Goal: Information Seeking & Learning: Learn about a topic

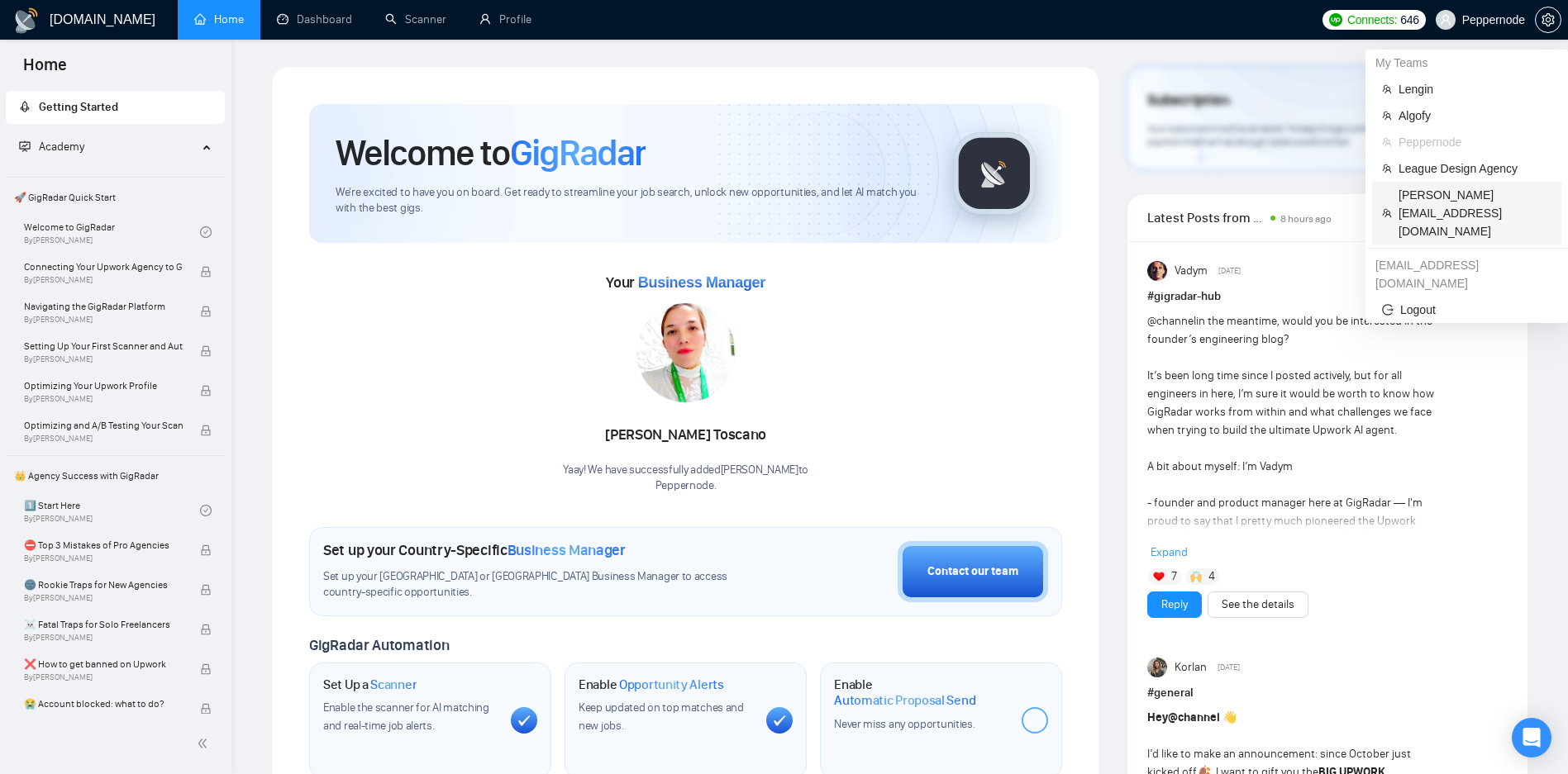
click at [1454, 194] on span "[PERSON_NAME][EMAIL_ADDRESS][DOMAIN_NAME]" at bounding box center [1474, 213] width 153 height 55
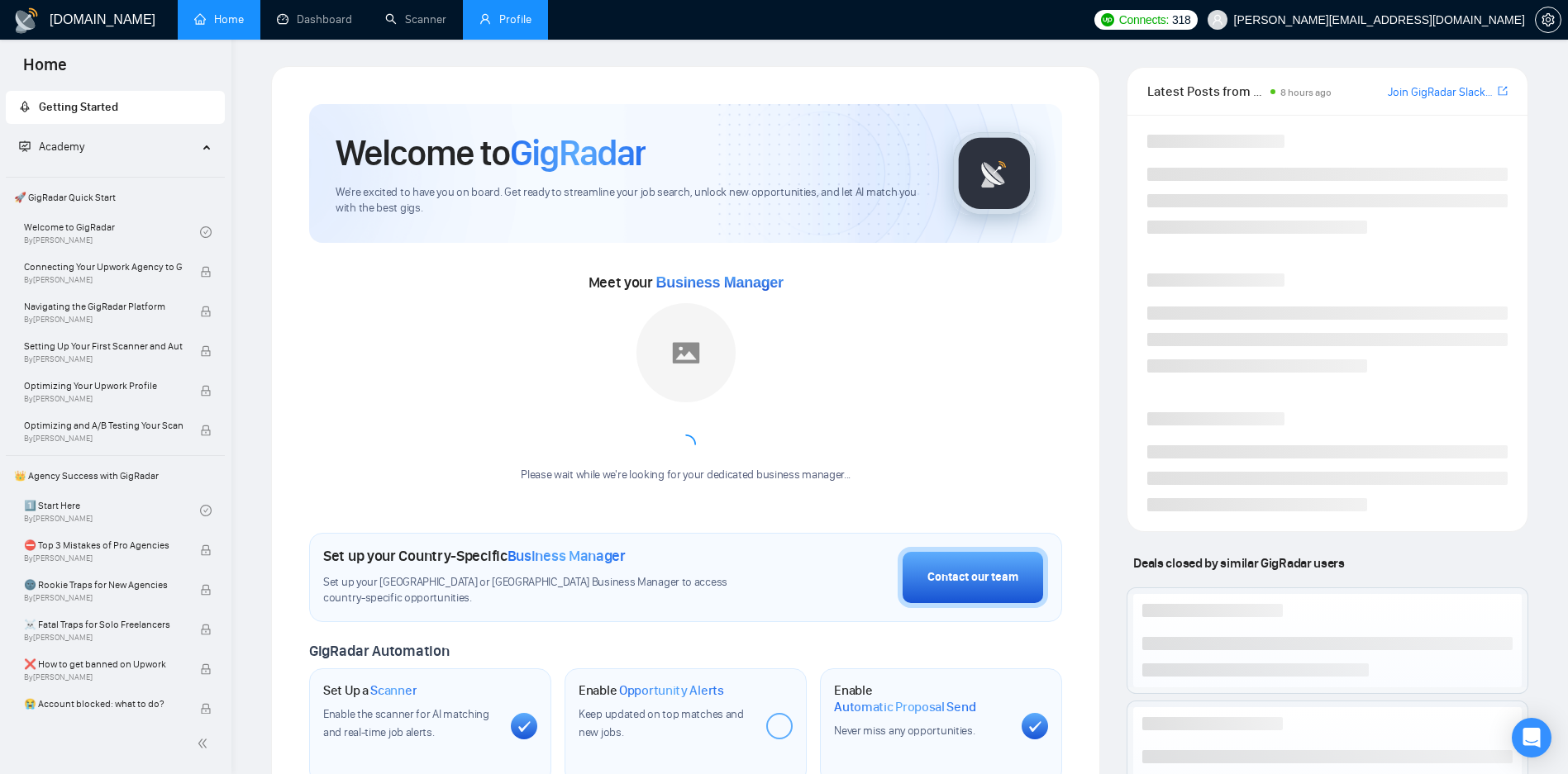
click at [516, 27] on link "Profile" at bounding box center [505, 19] width 52 height 14
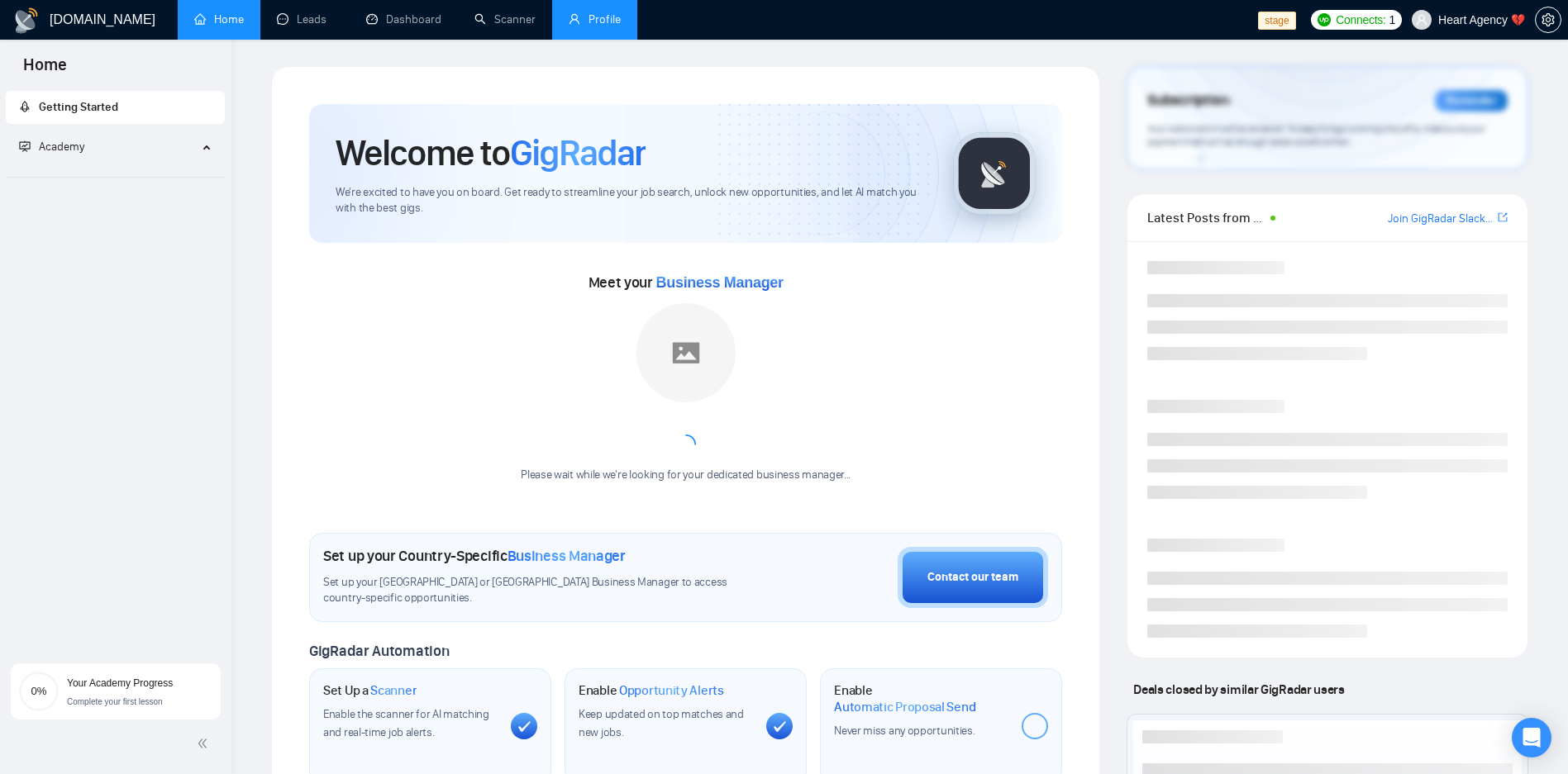
click at [604, 21] on link "Profile" at bounding box center [594, 19] width 52 height 14
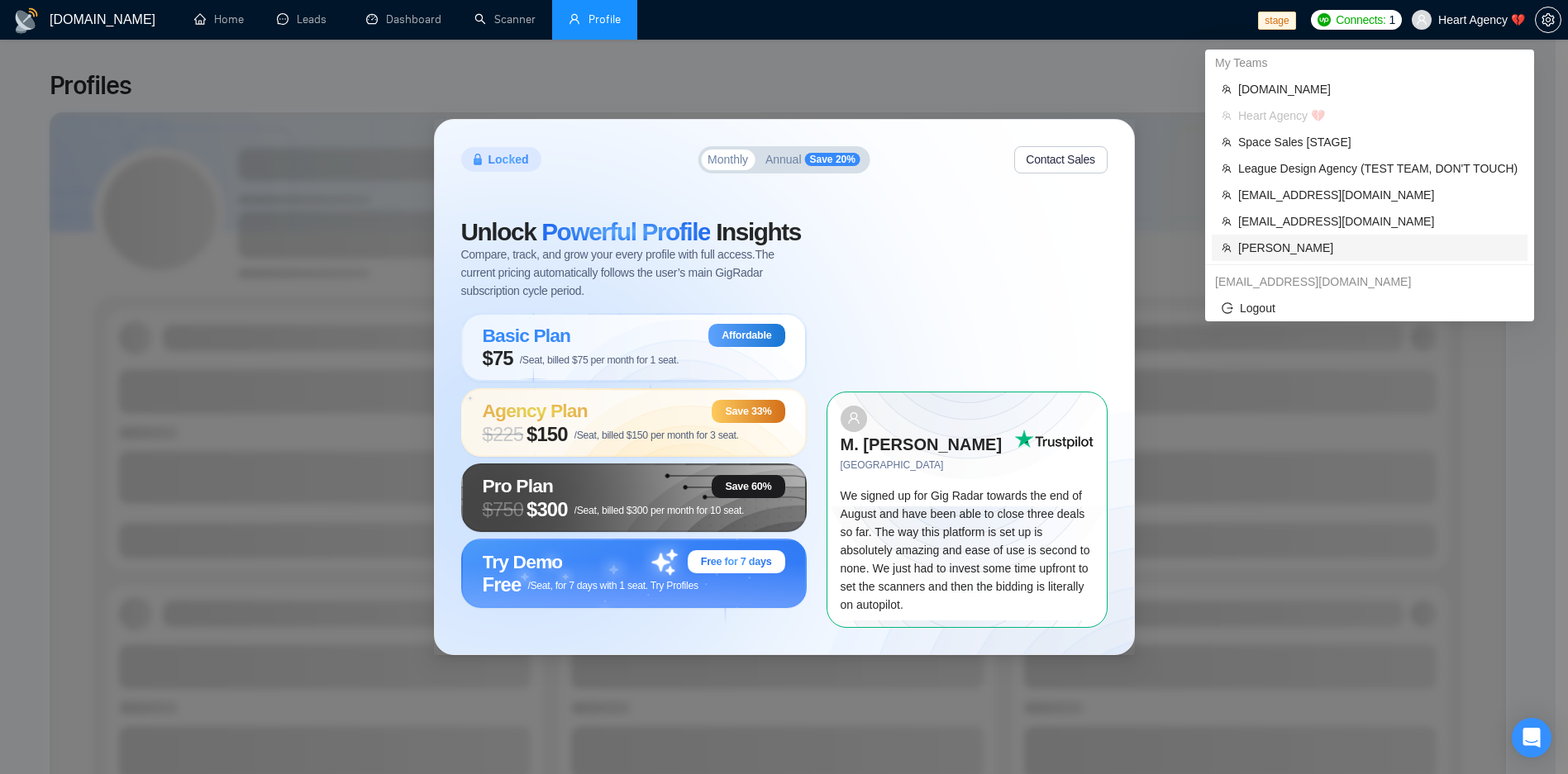
click at [1377, 242] on span "Robert O'Kruk" at bounding box center [1378, 247] width 279 height 19
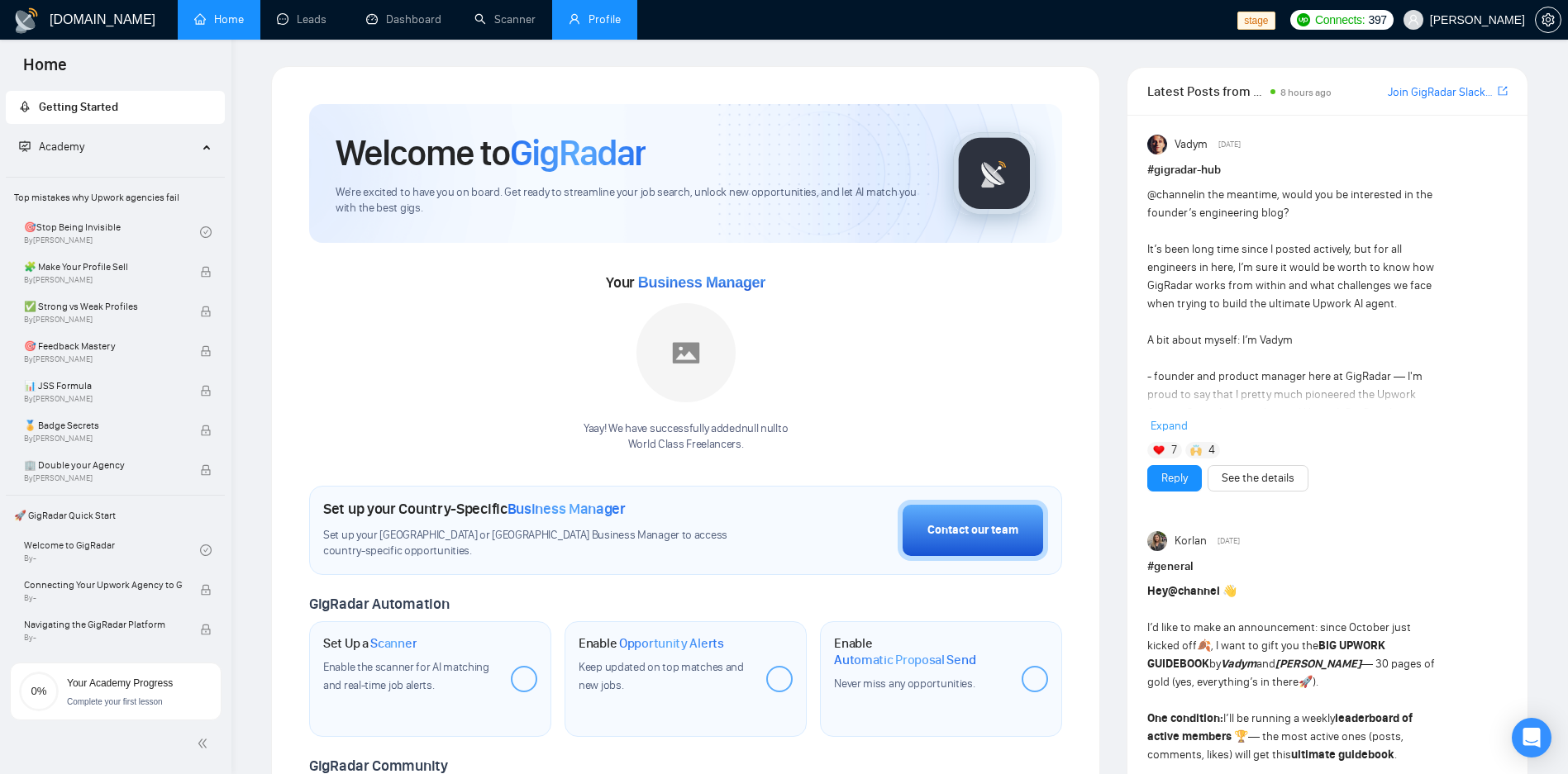
click at [590, 12] on link "Profile" at bounding box center [594, 19] width 52 height 14
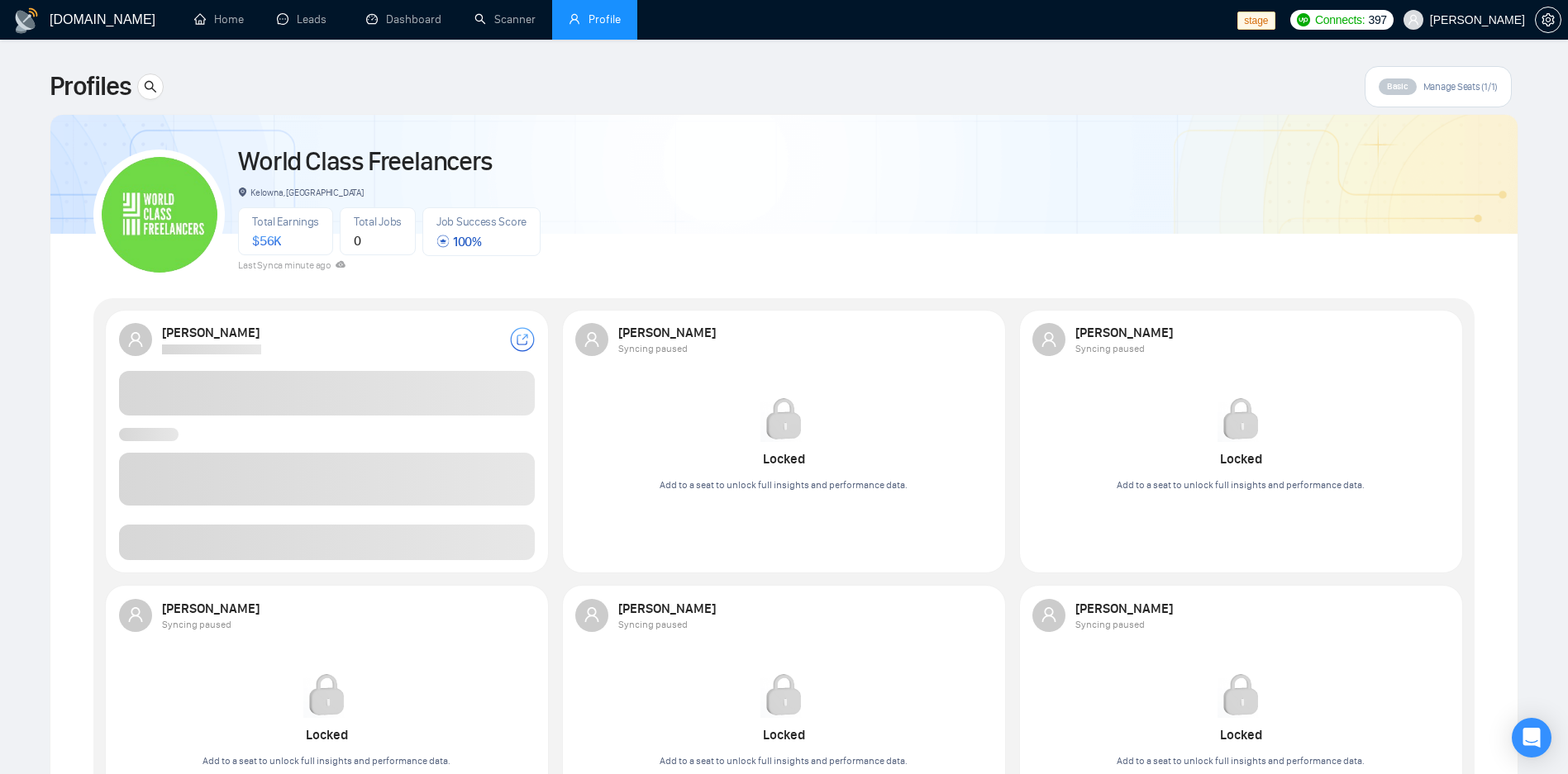
click at [401, 538] on span at bounding box center [327, 543] width 416 height 35
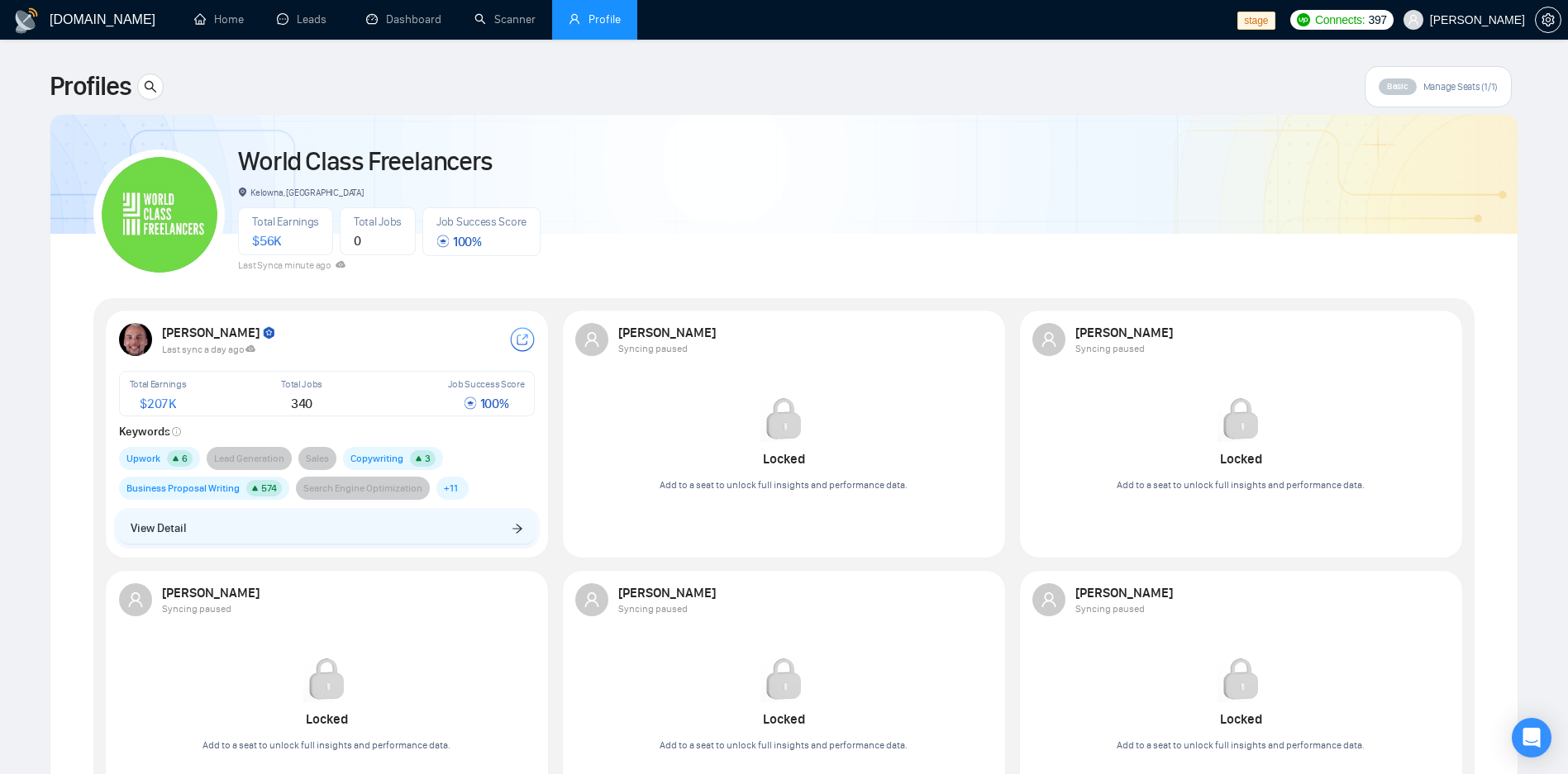
drag, startPoint x: 593, startPoint y: 472, endPoint x: 528, endPoint y: 510, distance: 75.3
click at [528, 510] on div "Robert O'Kruk Last sync a day ago Total Earnings $ 207K Total Jobs 340 Job Succ…" at bounding box center [783, 701] width 1371 height 781
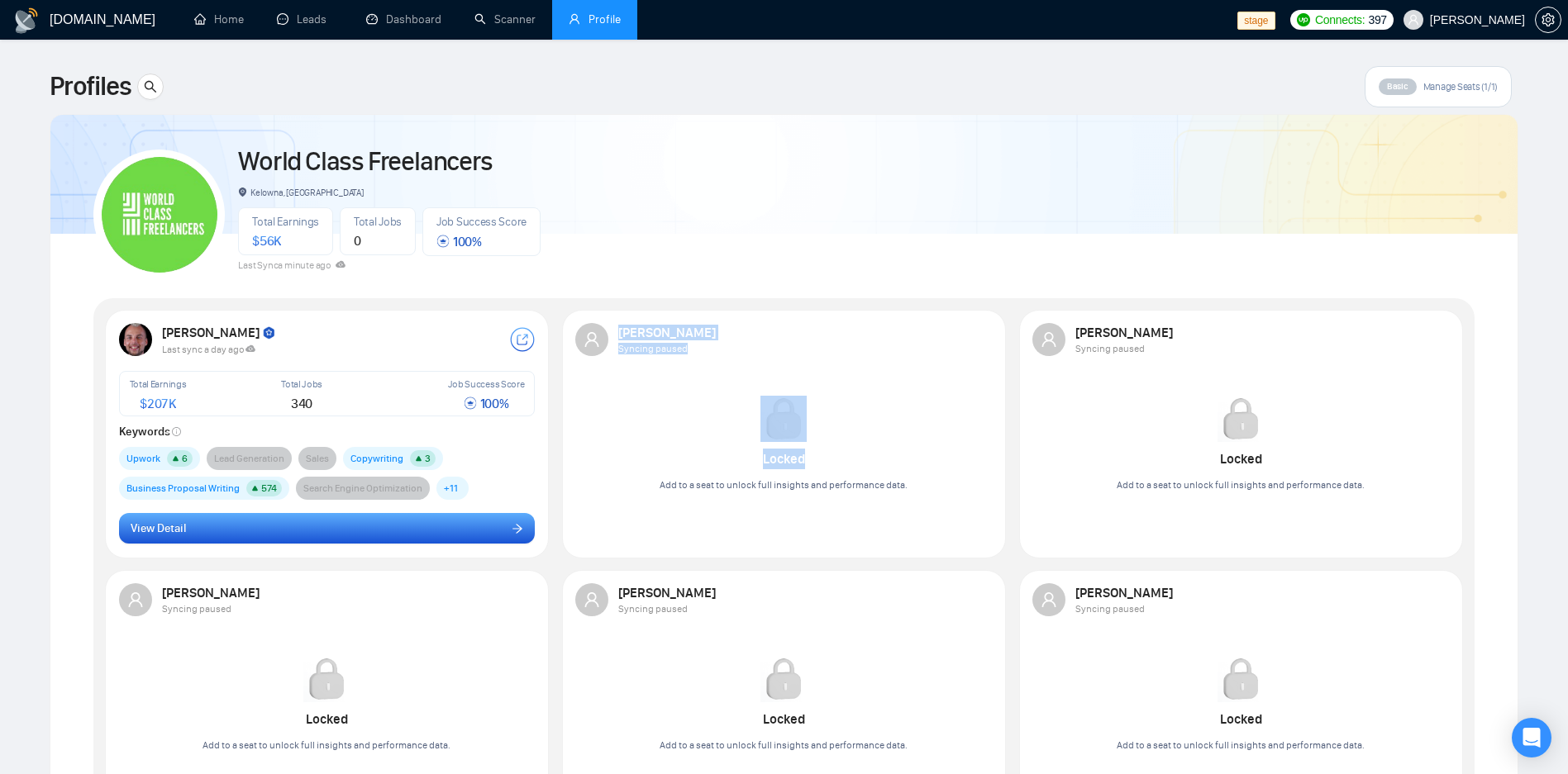
click at [423, 524] on button "View Detail" at bounding box center [327, 529] width 416 height 32
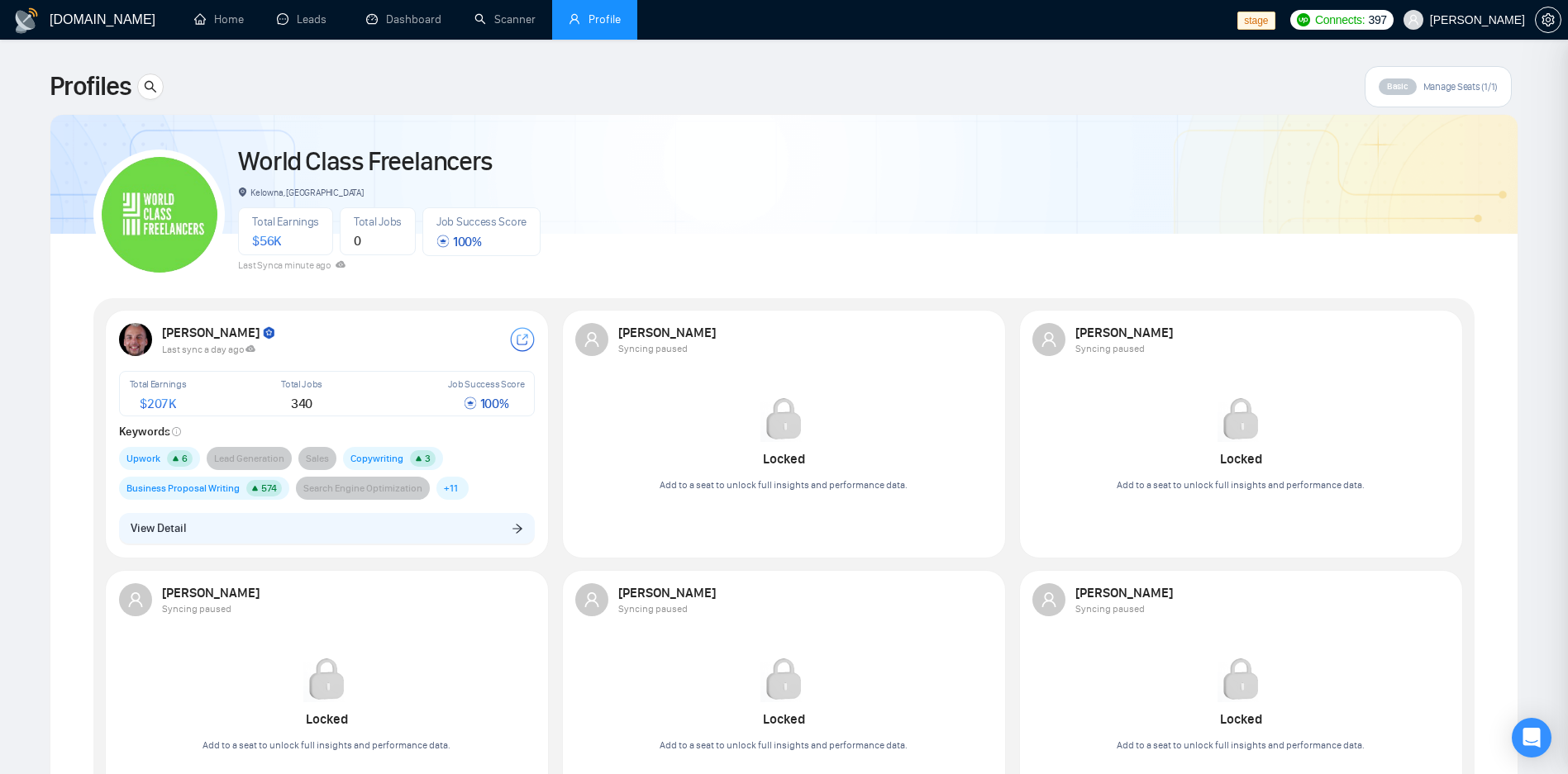
click at [405, 529] on div at bounding box center [784, 406] width 1568 height 734
click at [483, 468] on div "Upwork 6 Lead Generation Sales Copywriting 3 Business Proposal Writing 574 Sear…" at bounding box center [327, 474] width 416 height 53
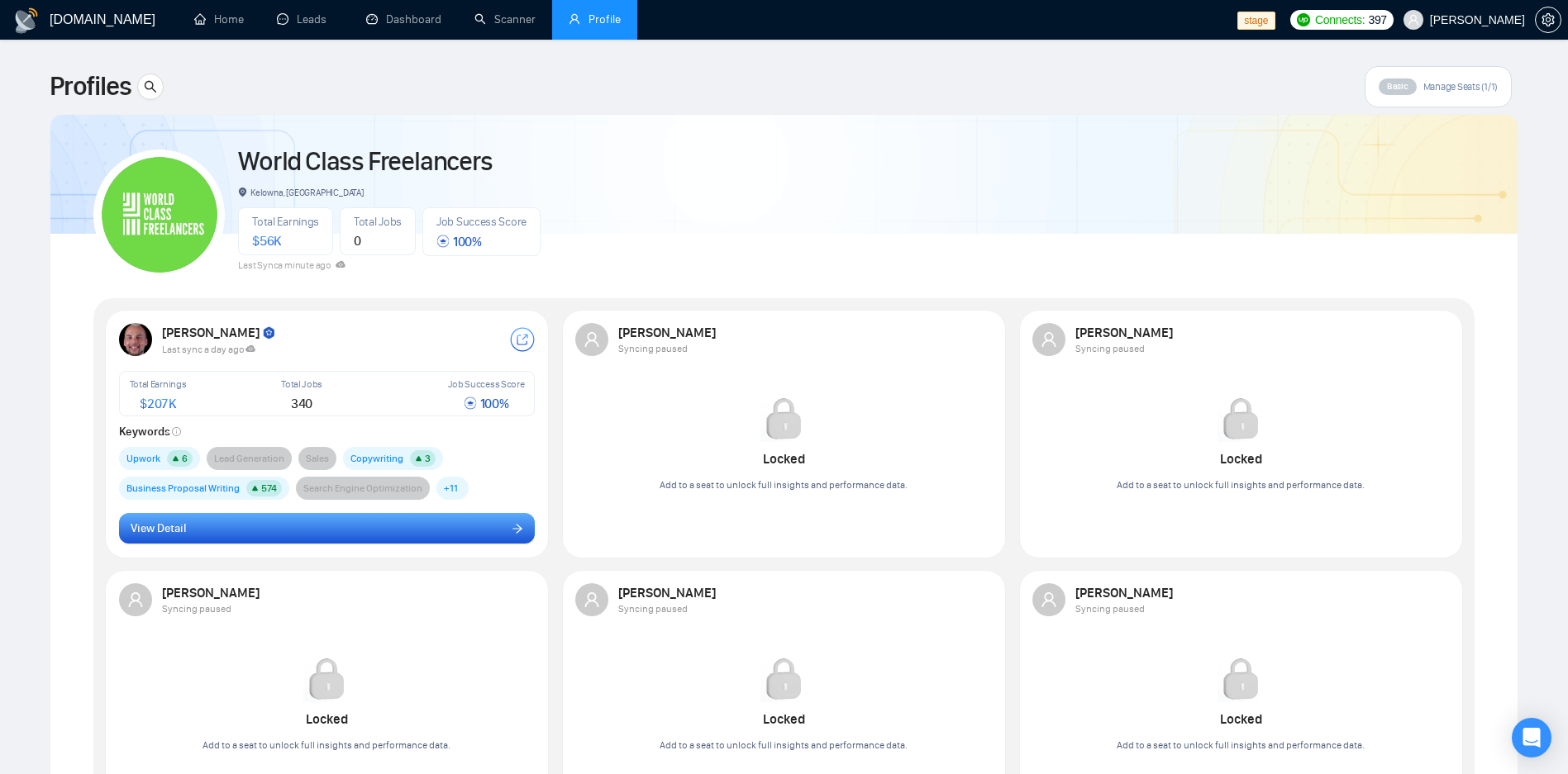
click at [474, 522] on button "View Detail" at bounding box center [327, 529] width 416 height 32
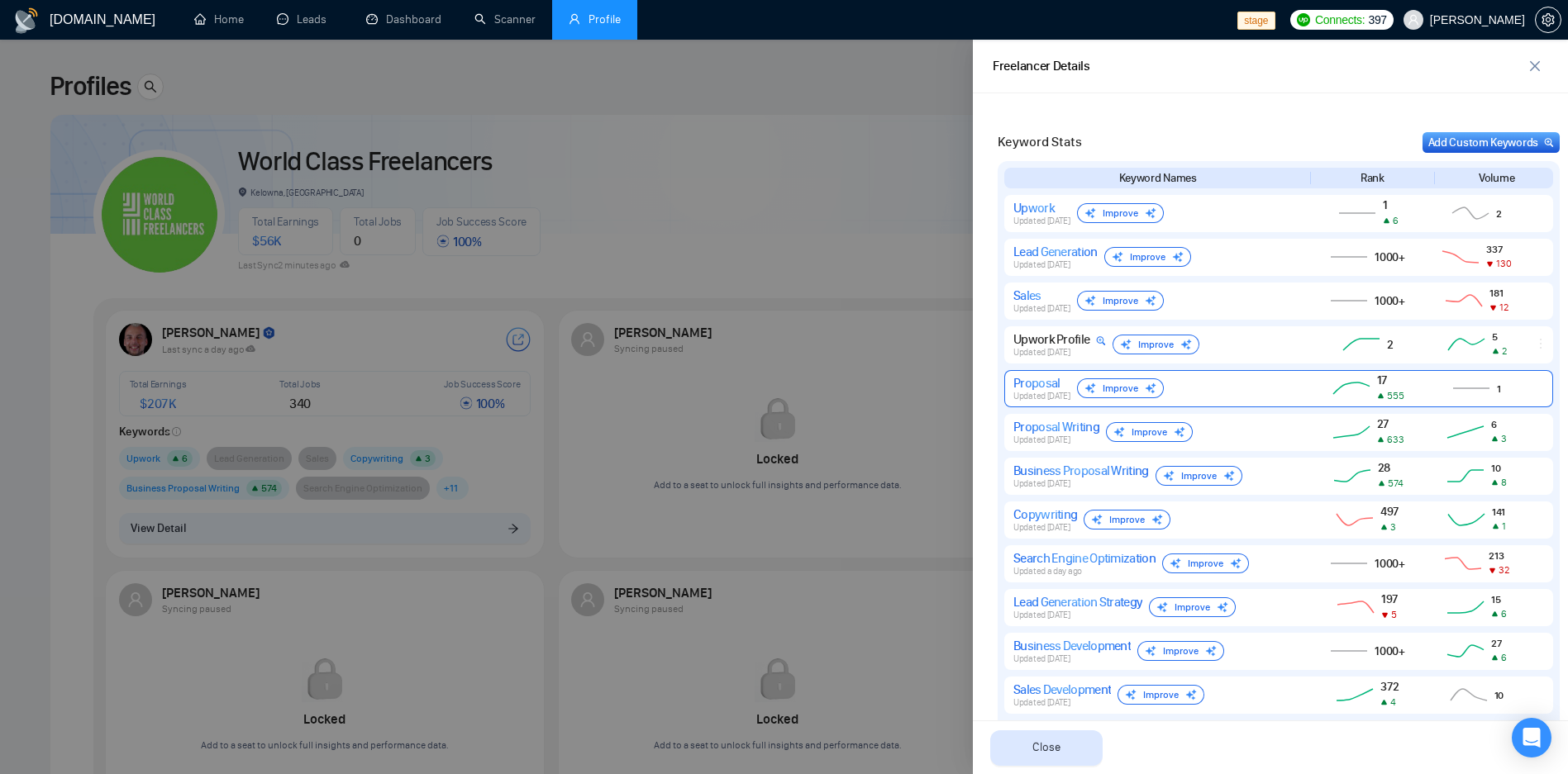
scroll to position [1353, 0]
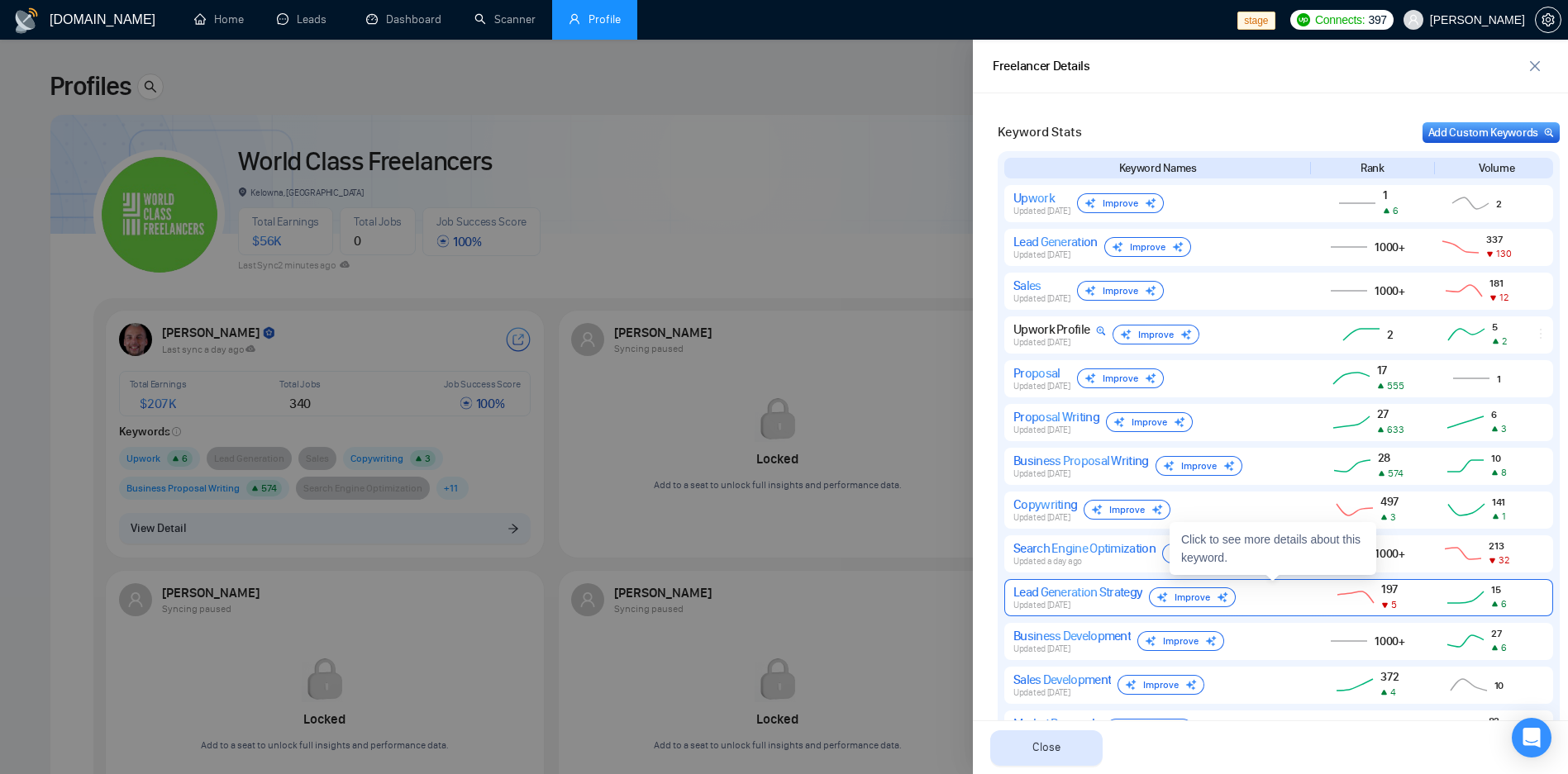
click at [1254, 580] on div "Lead Generation Strategy Updated 2 days ago Improve 197 5 15 6" at bounding box center [1278, 598] width 549 height 37
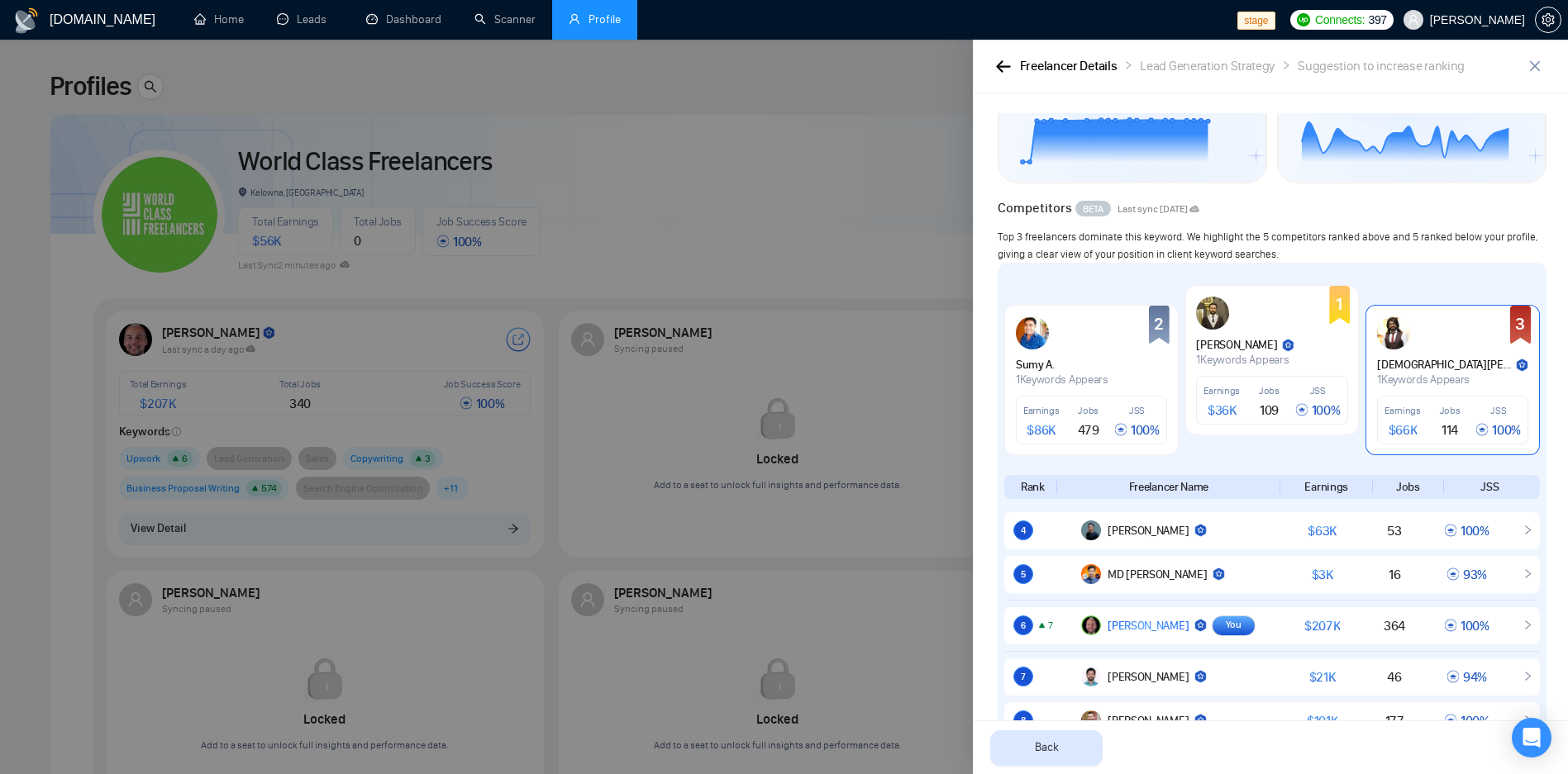
scroll to position [111, 0]
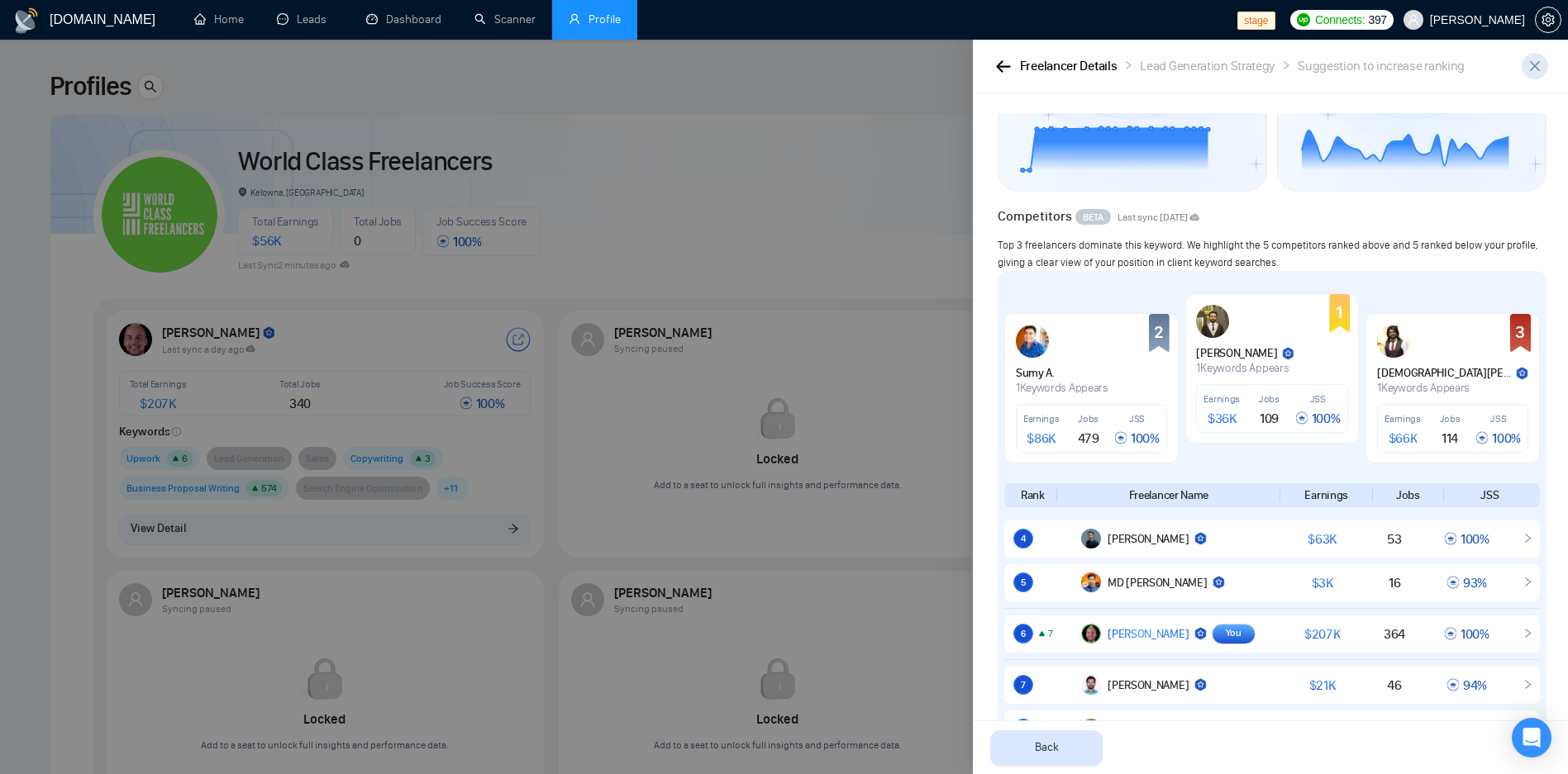
click at [1529, 68] on icon "close" at bounding box center [1534, 65] width 13 height 13
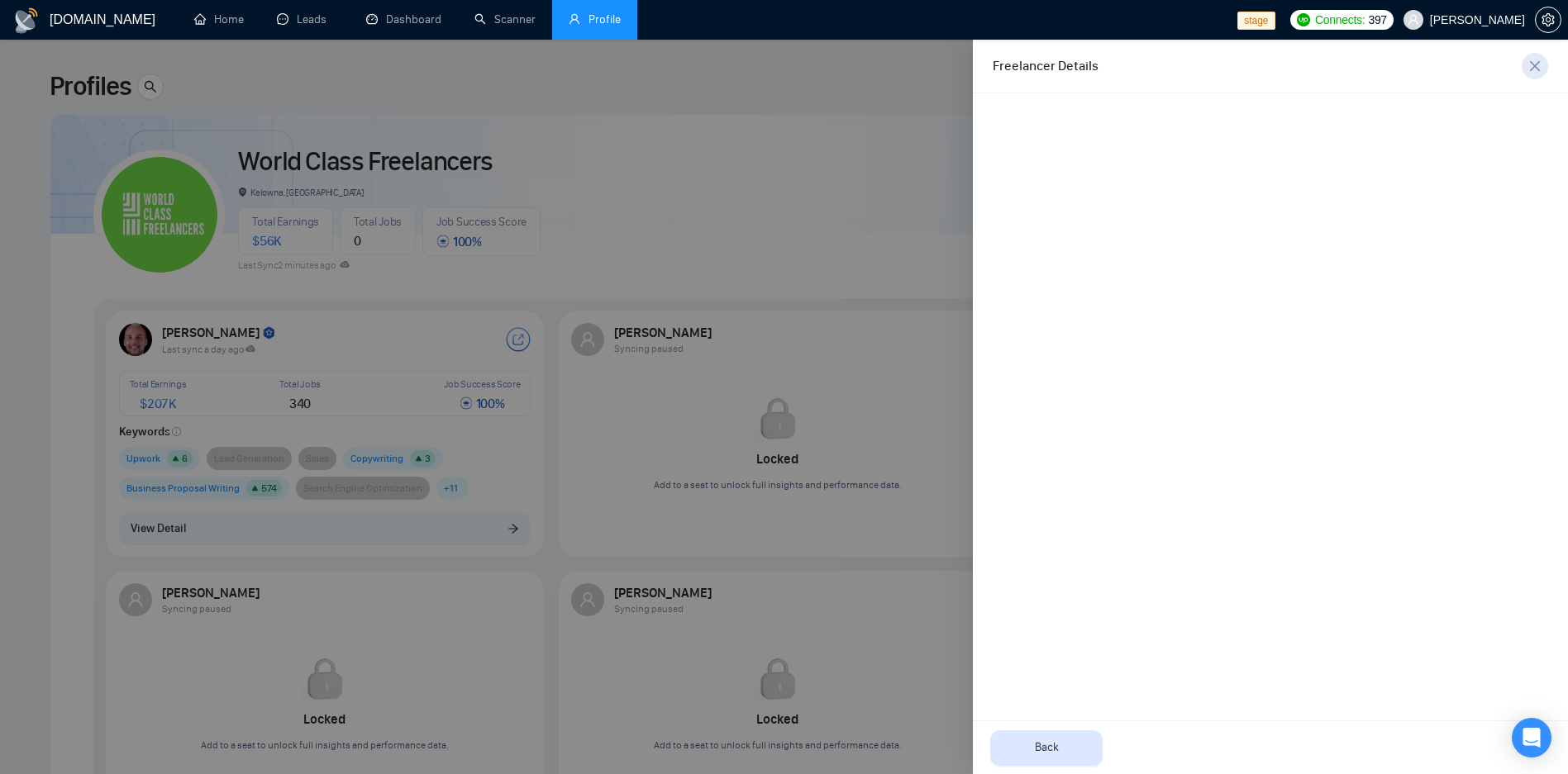
scroll to position [0, 0]
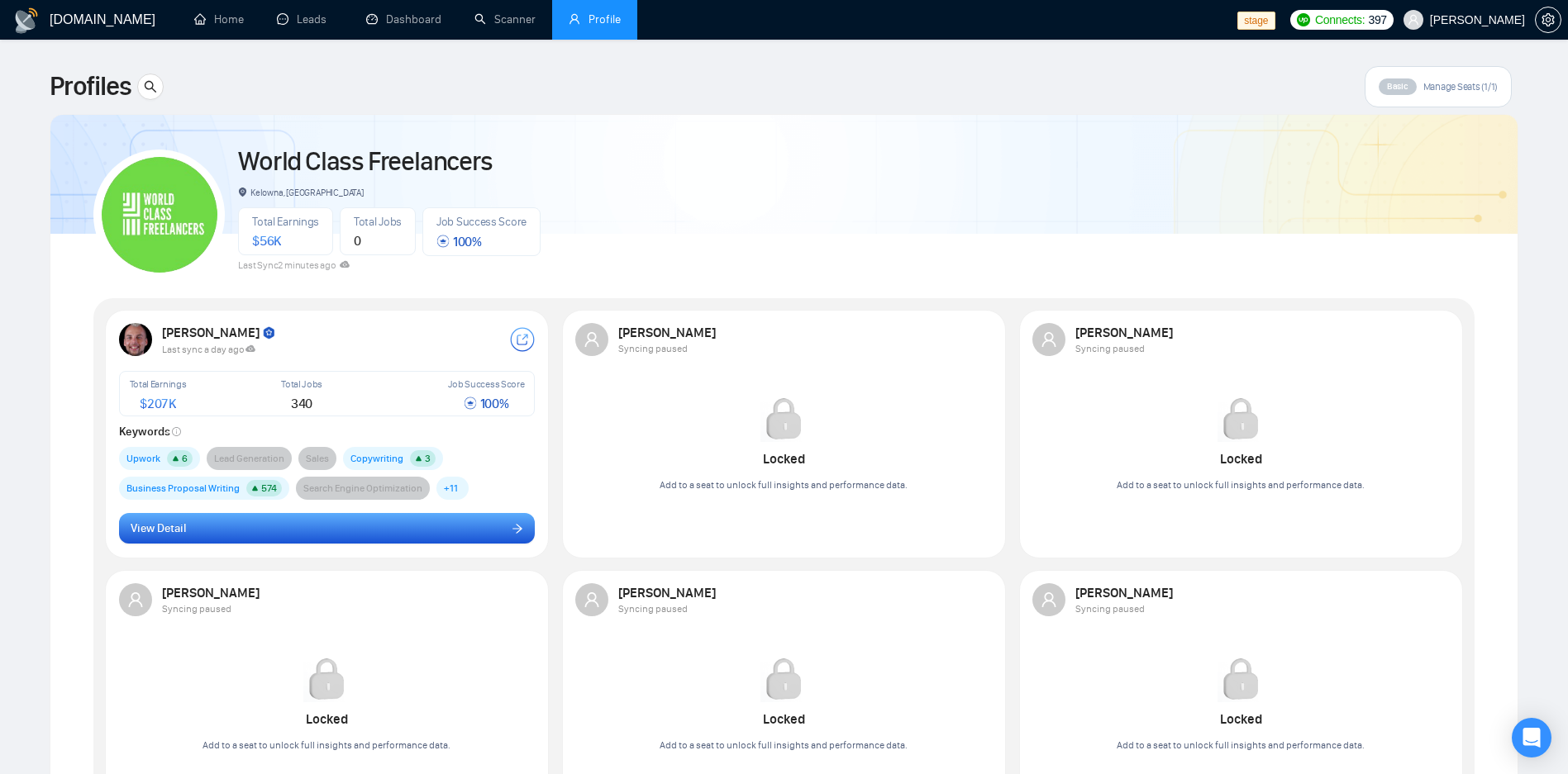
click at [429, 520] on button "View Detail" at bounding box center [327, 529] width 416 height 32
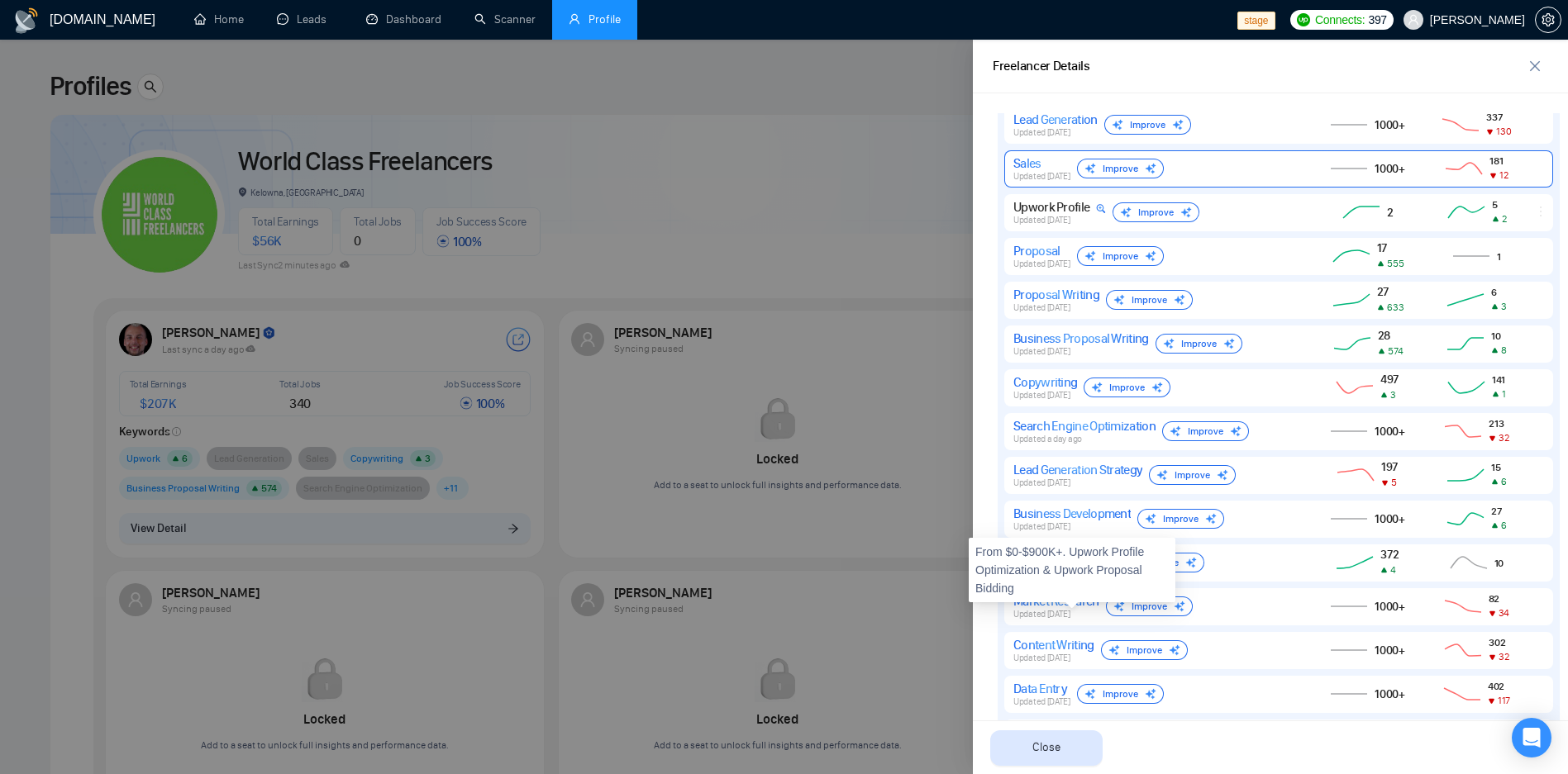
scroll to position [1468, 0]
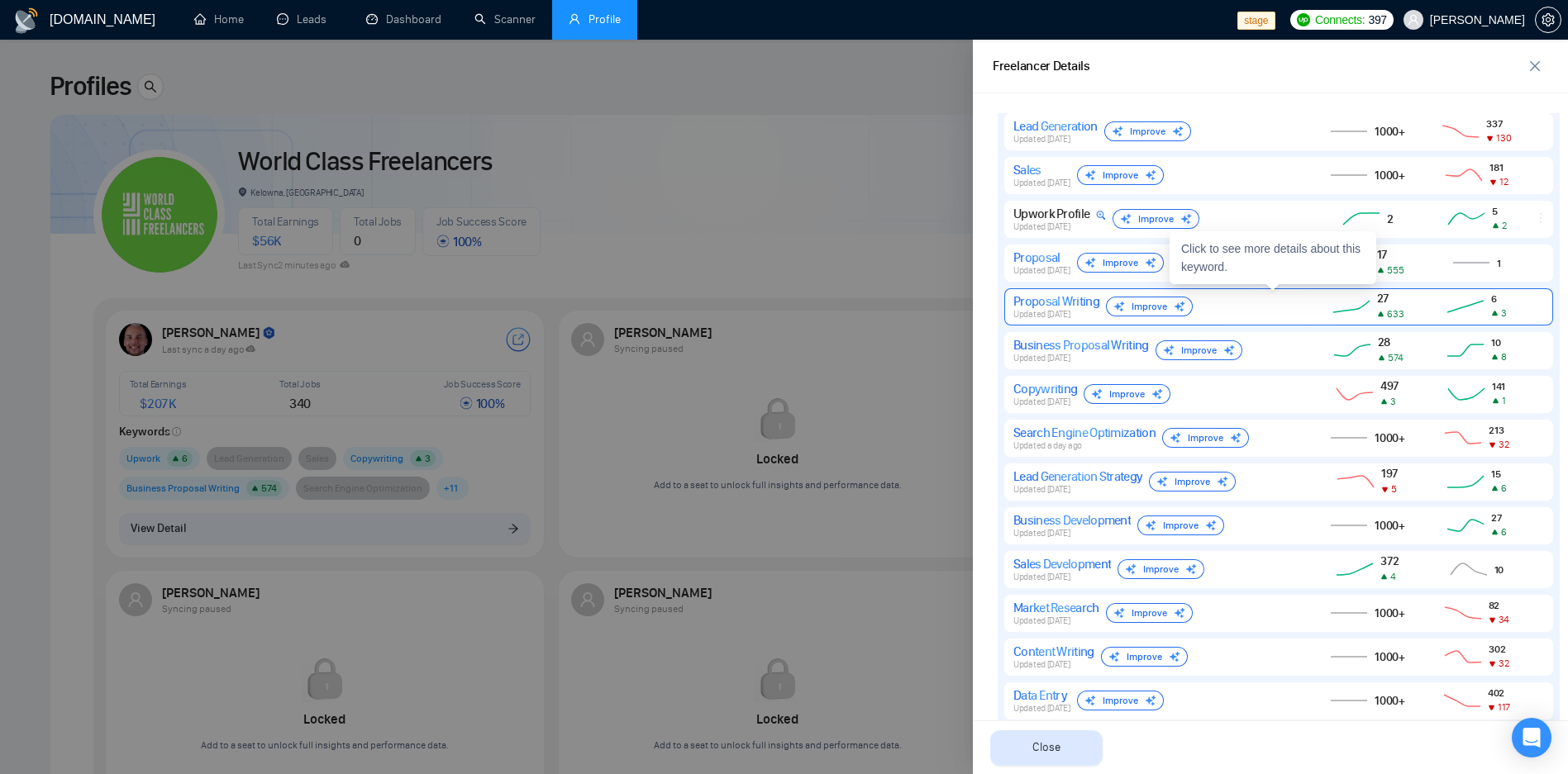
click at [1052, 296] on div "Proposal Writing" at bounding box center [1055, 301] width 86 height 16
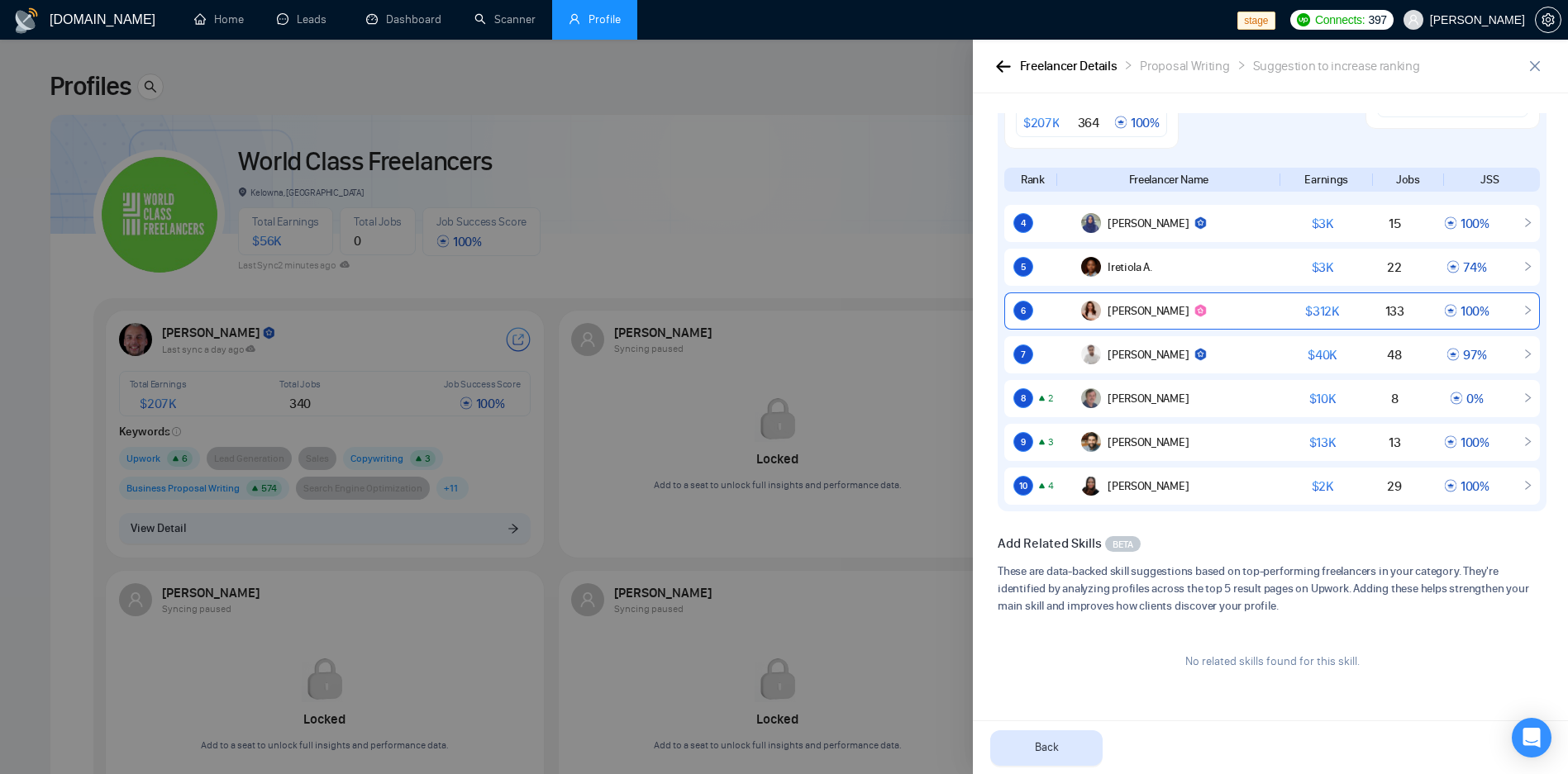
scroll to position [0, 0]
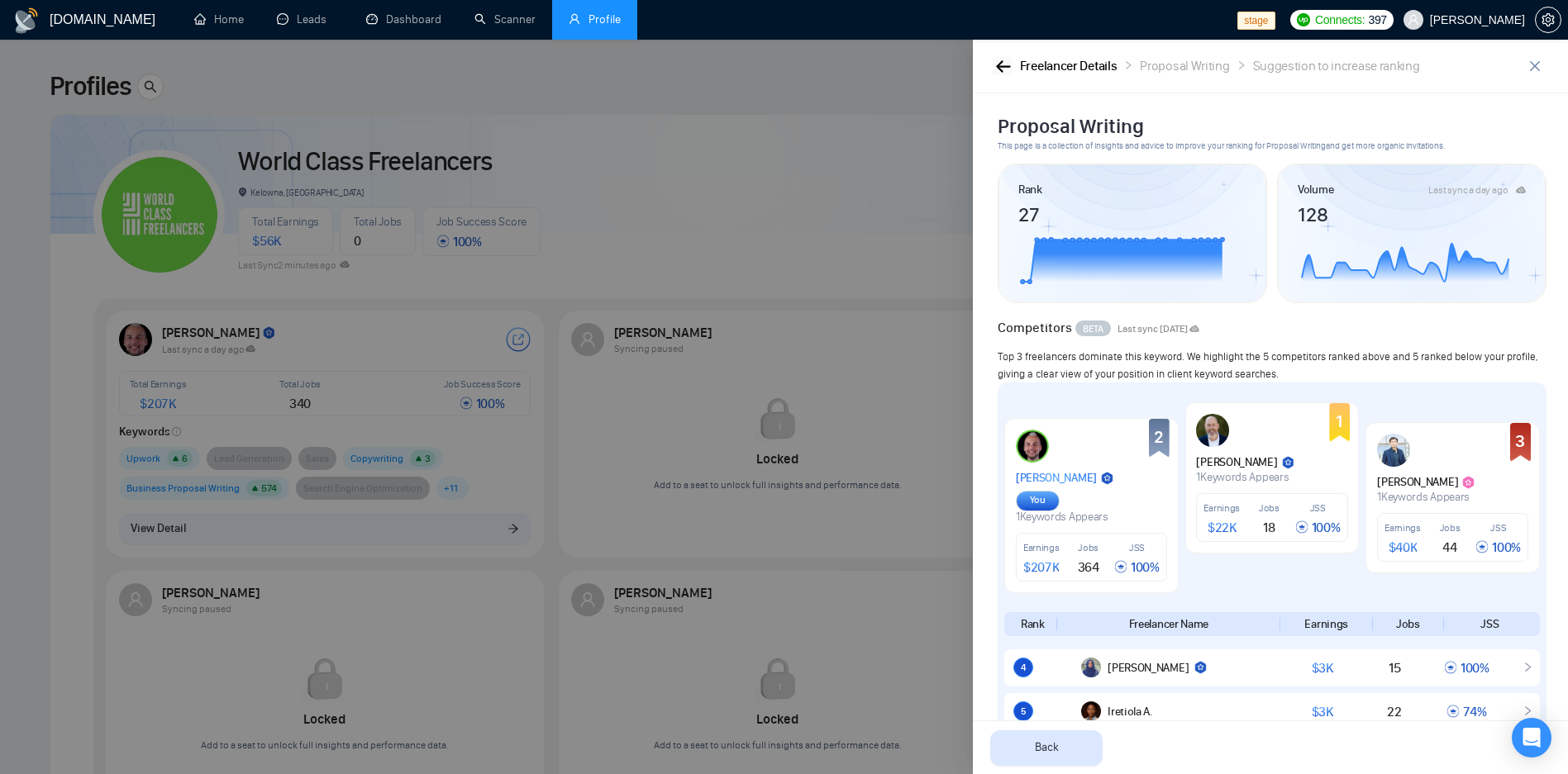
click at [1004, 58] on button "button" at bounding box center [1002, 66] width 19 height 19
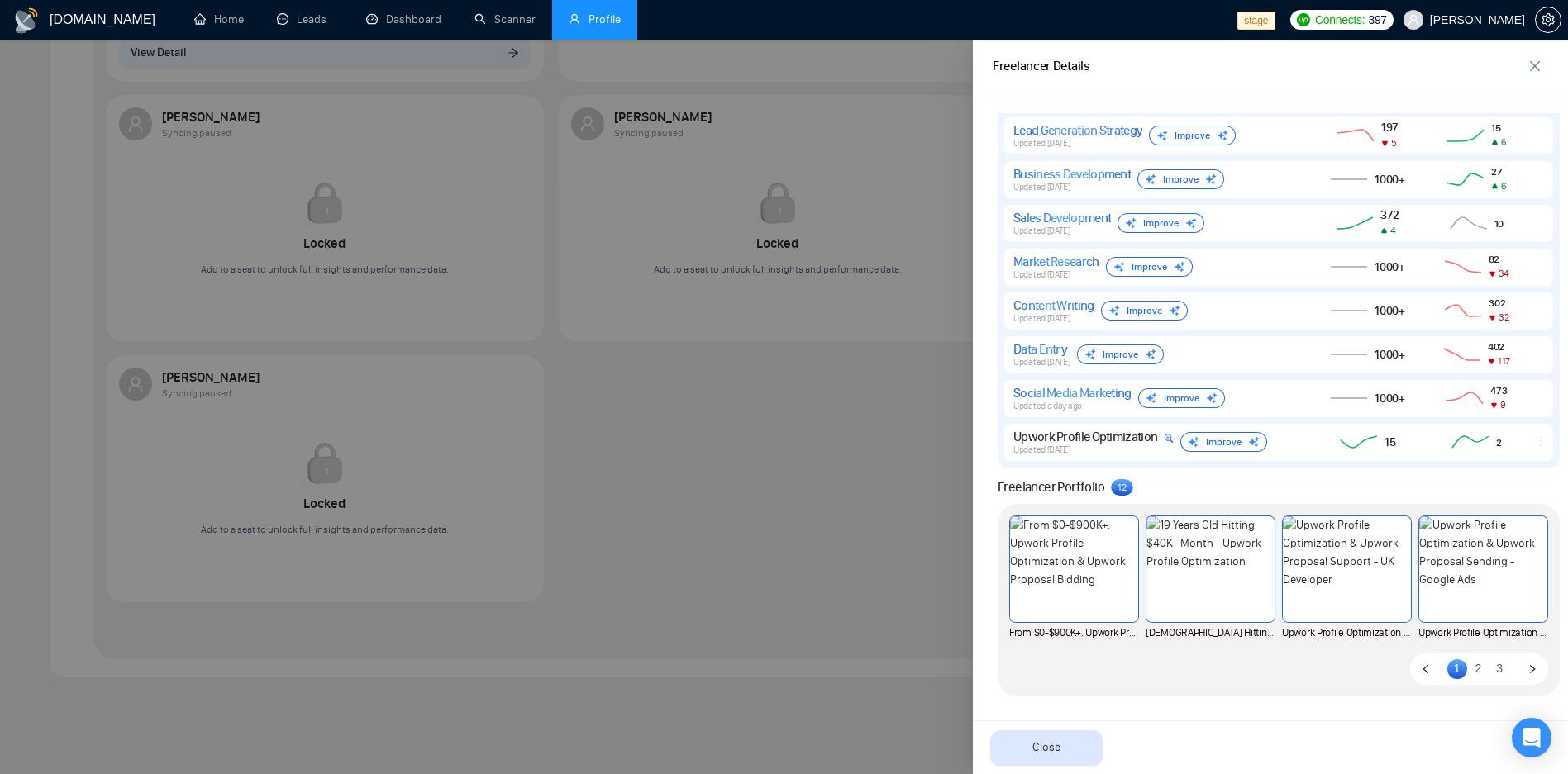
scroll to position [466, 0]
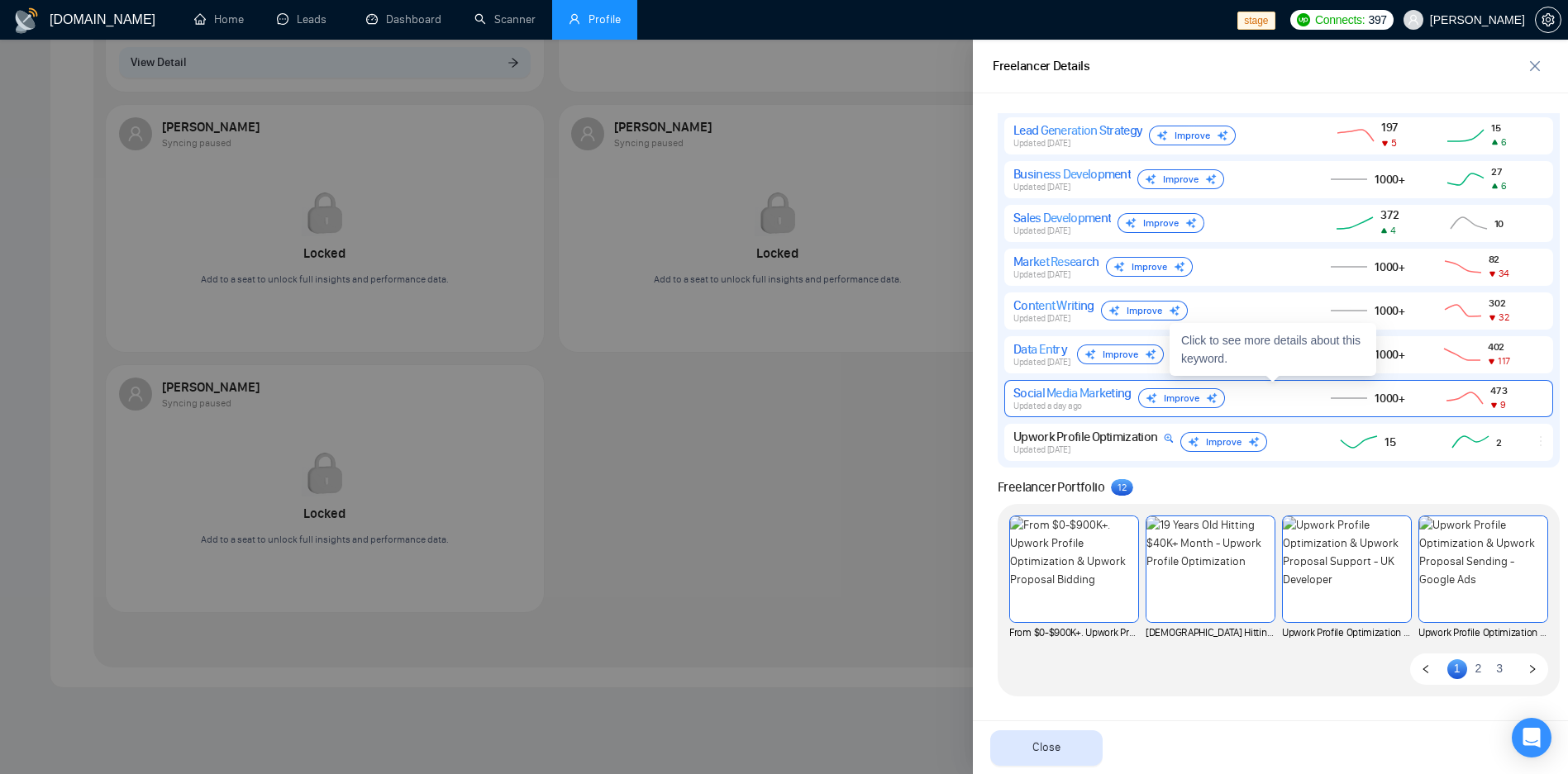
click at [1065, 389] on div "Social Media Marketing" at bounding box center [1072, 393] width 118 height 16
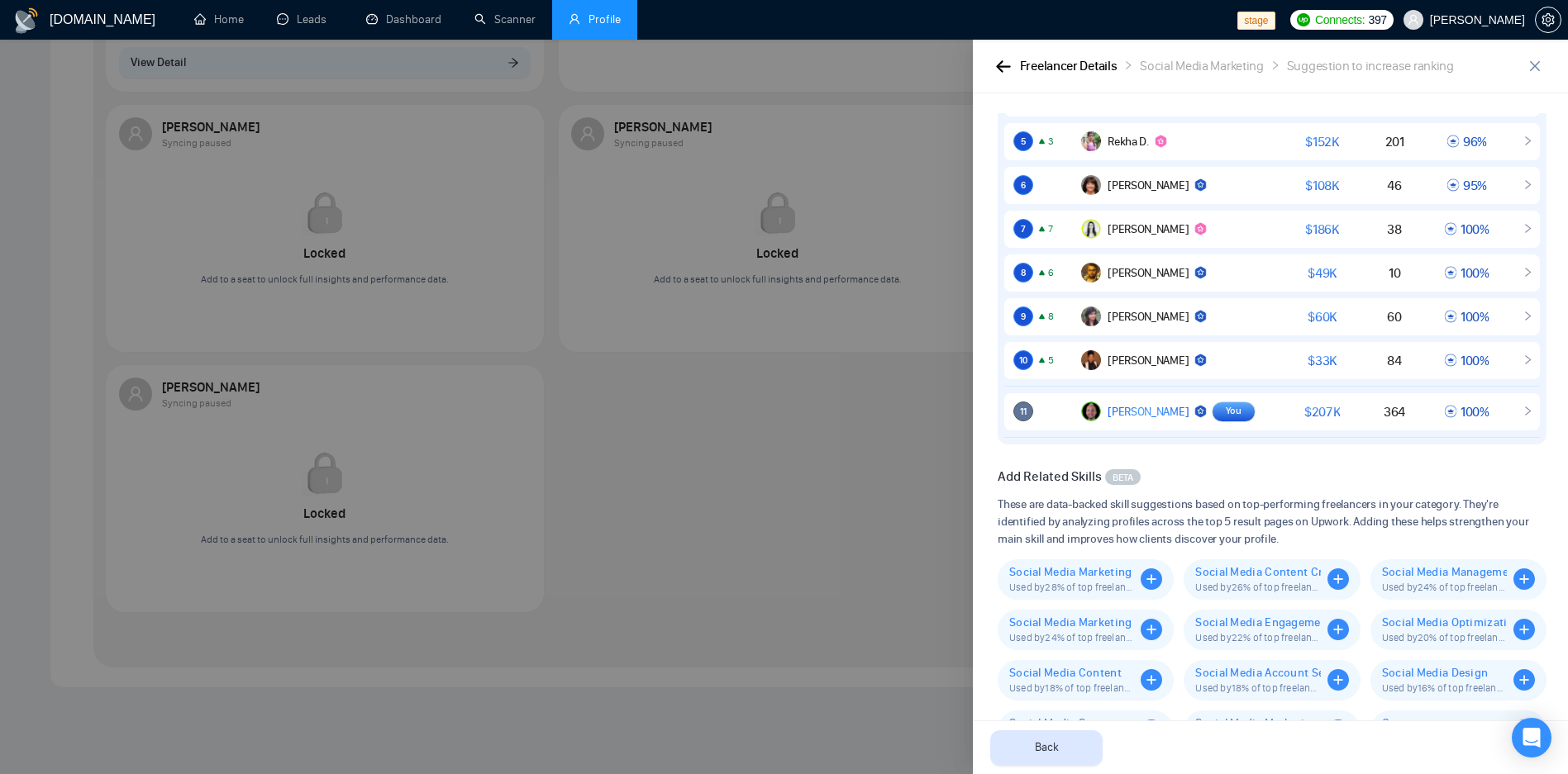
scroll to position [554, 0]
